Goal: Navigation & Orientation: Find specific page/section

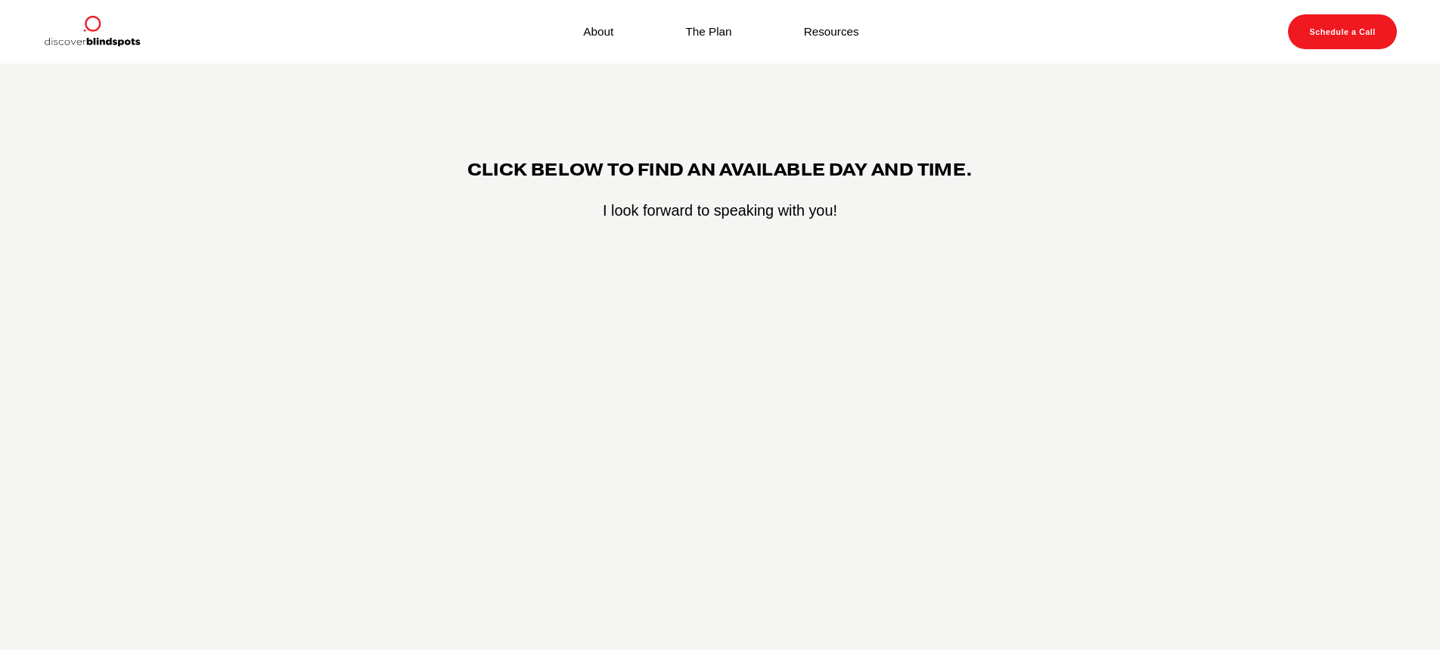
click at [100, 34] on img at bounding box center [91, 31] width 97 height 35
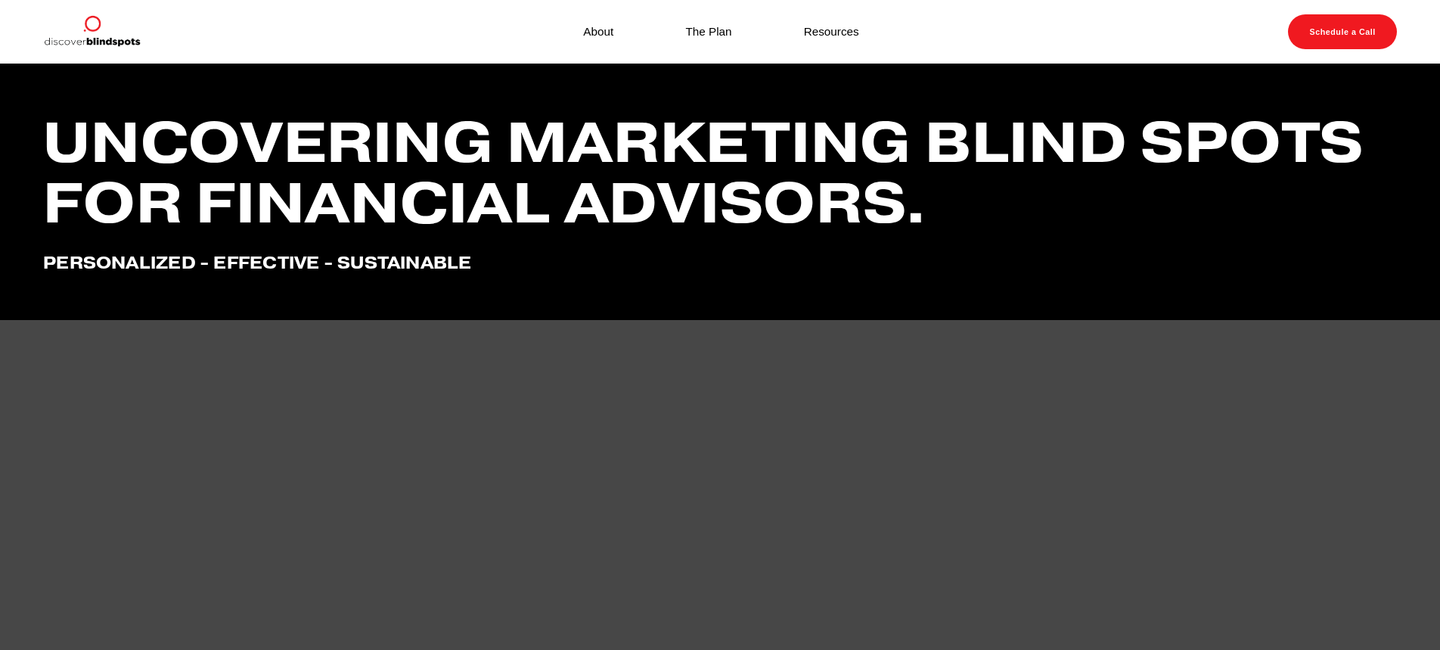
click at [701, 29] on link "The Plan" at bounding box center [708, 31] width 46 height 20
